Goal: Find specific page/section

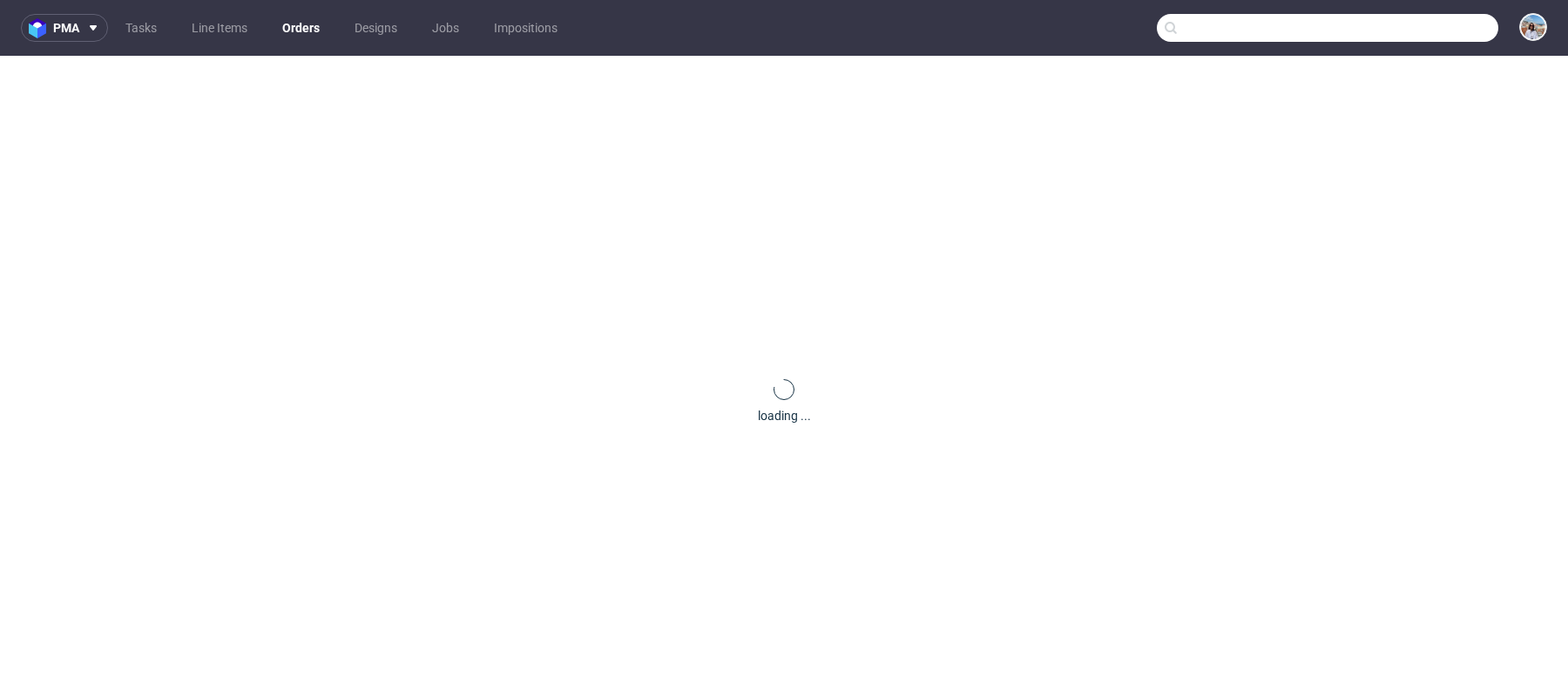
click at [1375, 41] on input "text" at bounding box center [1328, 27] width 341 height 28
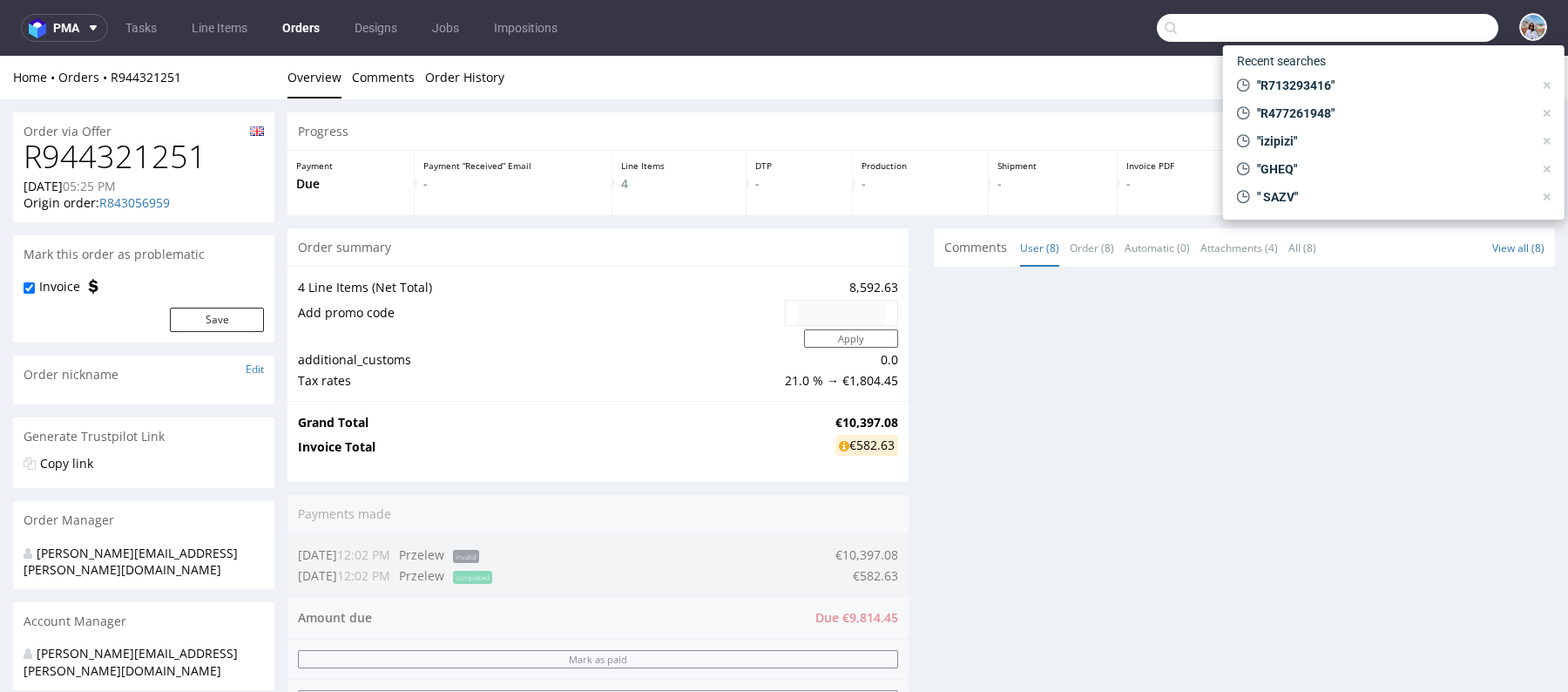
paste input "R827736011"
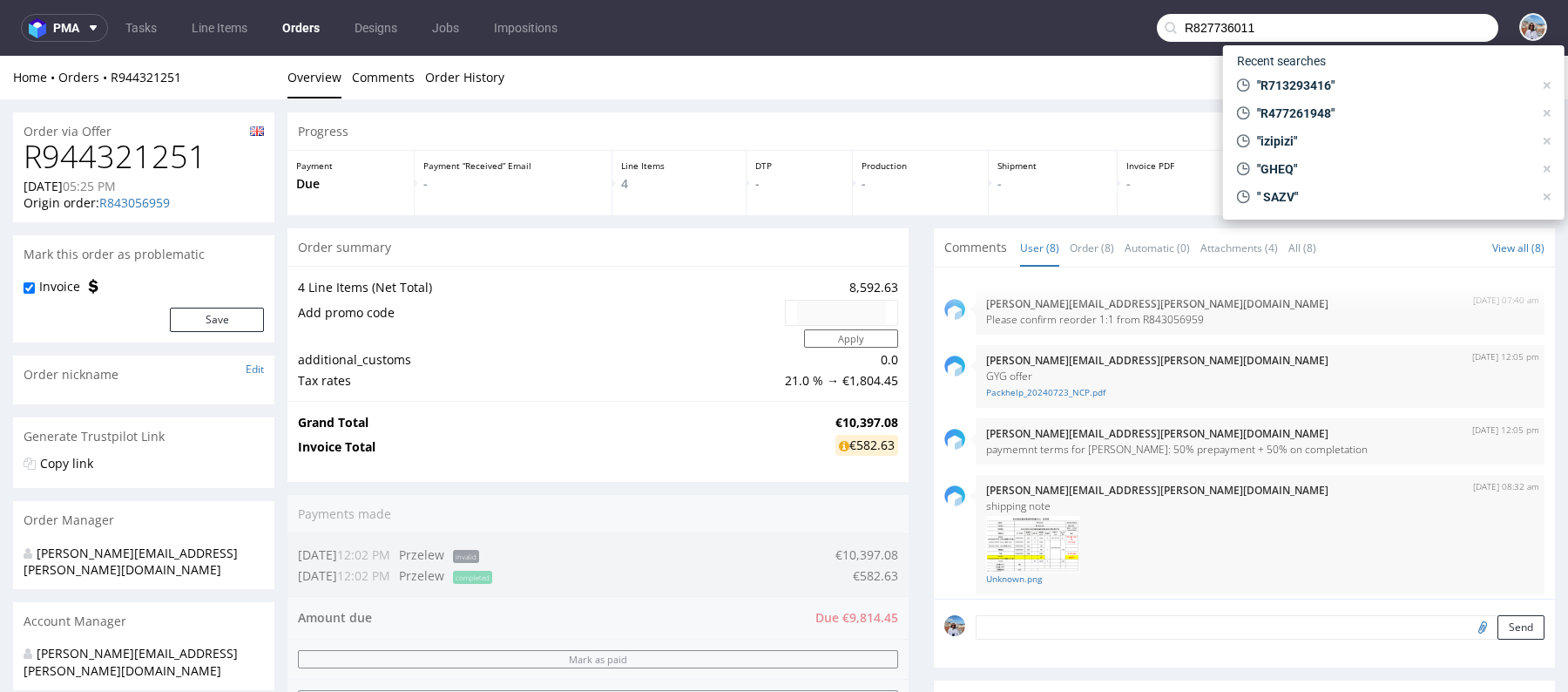
scroll to position [350, 0]
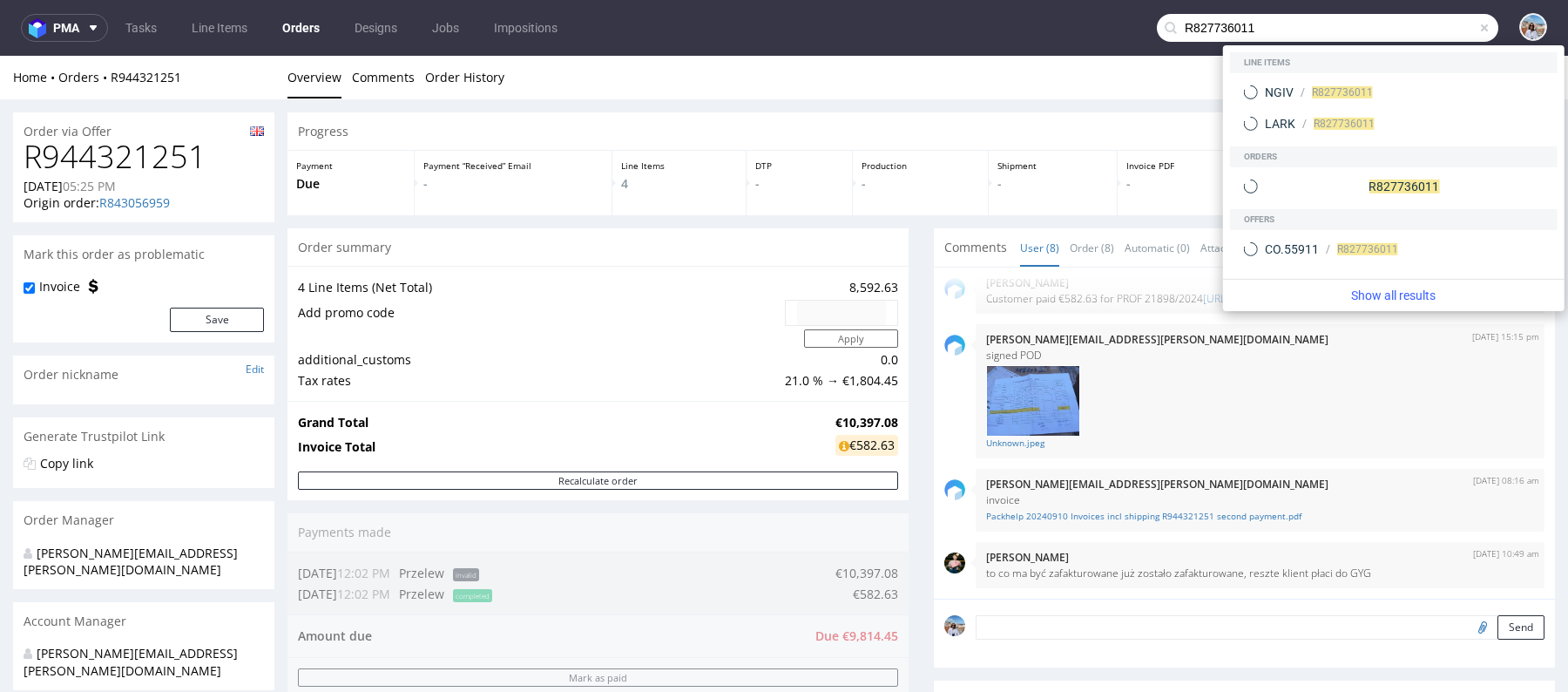
type input "R827736011"
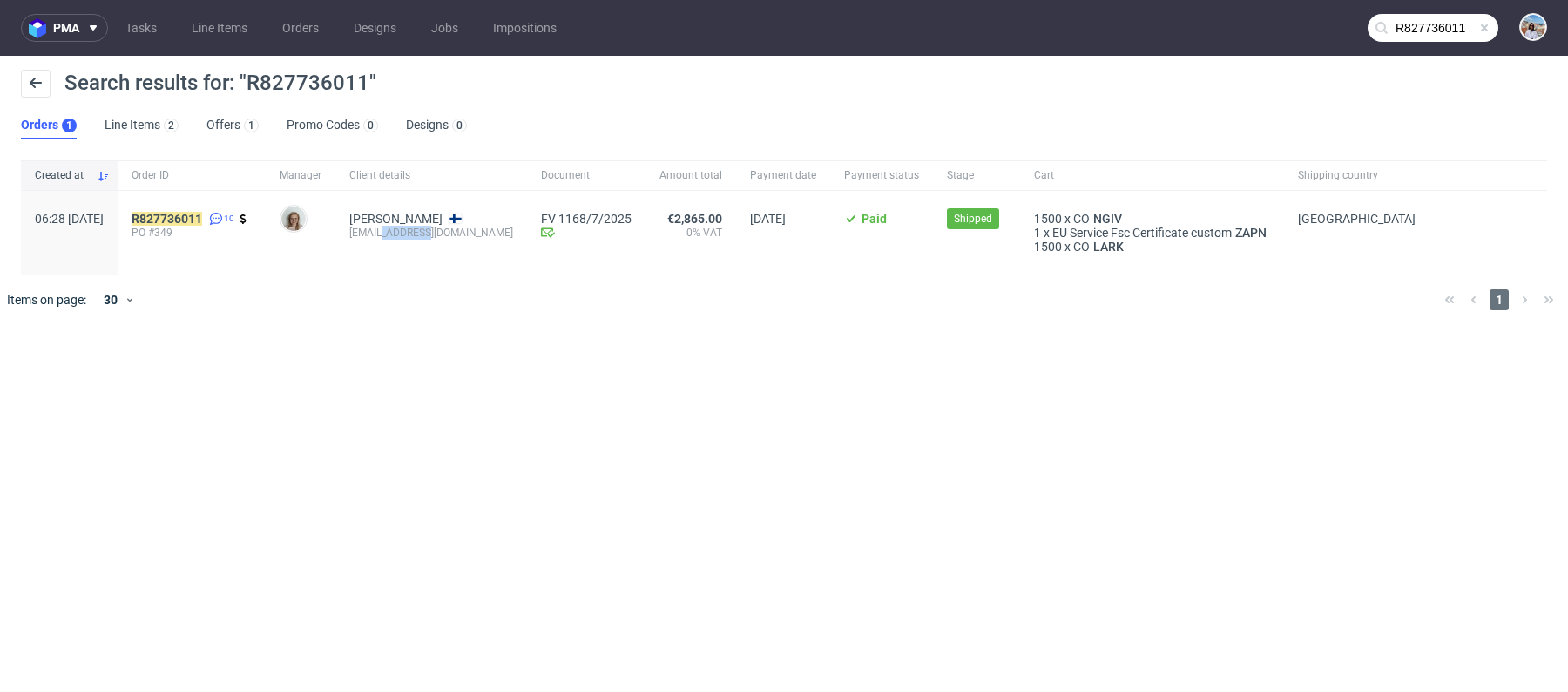
drag, startPoint x: 425, startPoint y: 232, endPoint x: 466, endPoint y: 232, distance: 41.0
click at [466, 232] on div "[EMAIL_ADDRESS][DOMAIN_NAME]" at bounding box center [431, 232] width 163 height 14
copy div "[DOMAIN_NAME]"
